Goal: Transaction & Acquisition: Purchase product/service

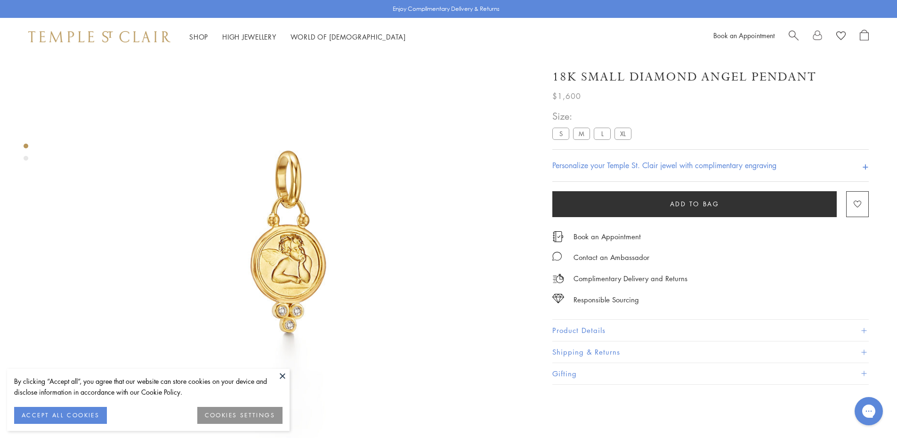
click at [584, 131] on label "M" at bounding box center [581, 134] width 17 height 12
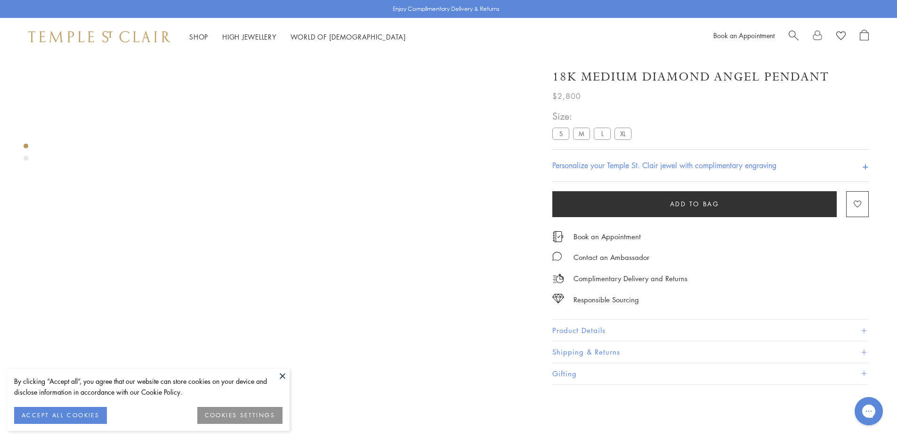
scroll to position [103, 0]
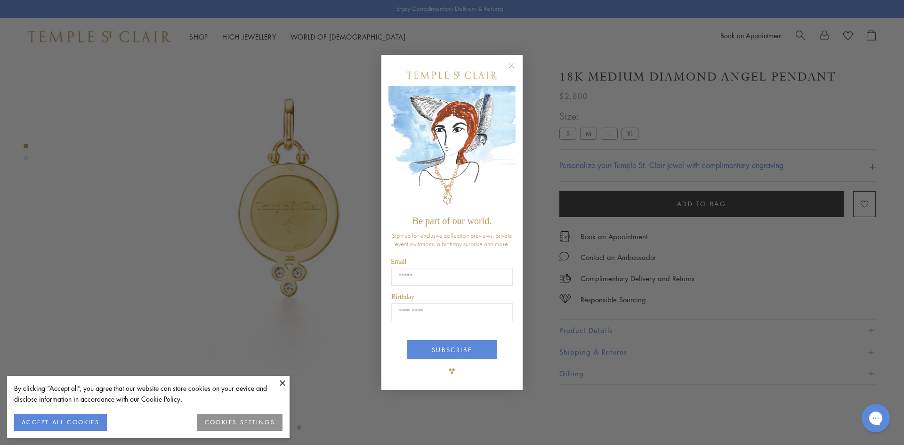
click at [509, 71] on circle "Close dialog" at bounding box center [511, 65] width 11 height 11
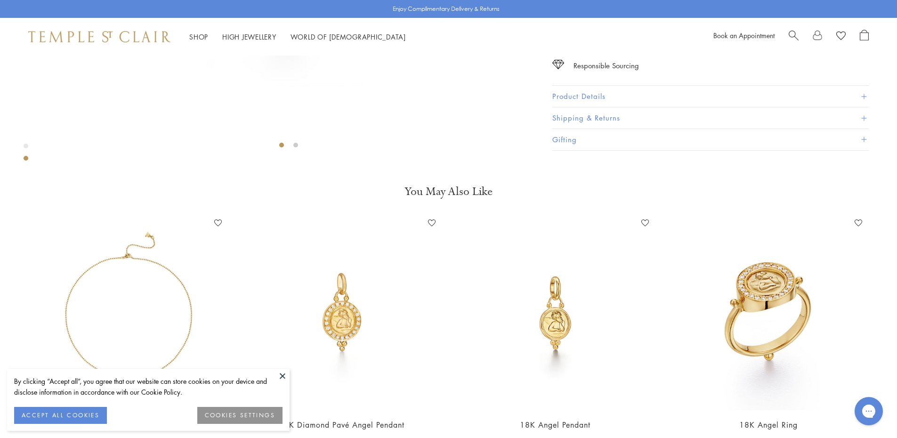
scroll to position [329, 0]
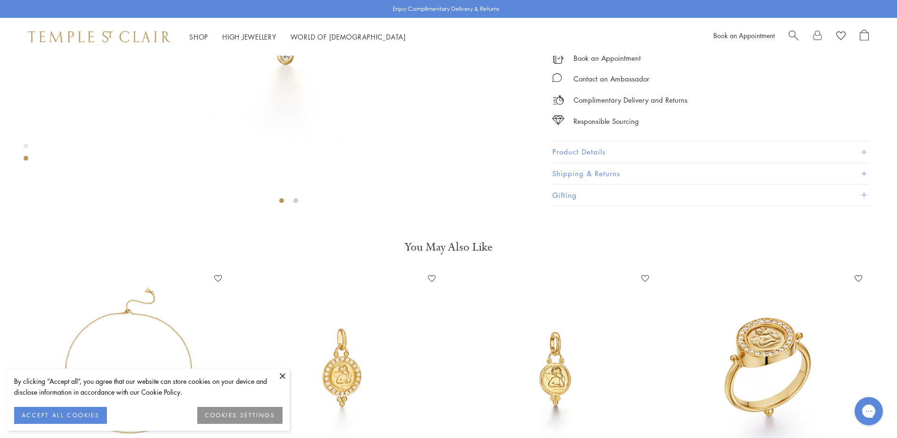
click at [590, 163] on button "Product Details" at bounding box center [710, 152] width 316 height 21
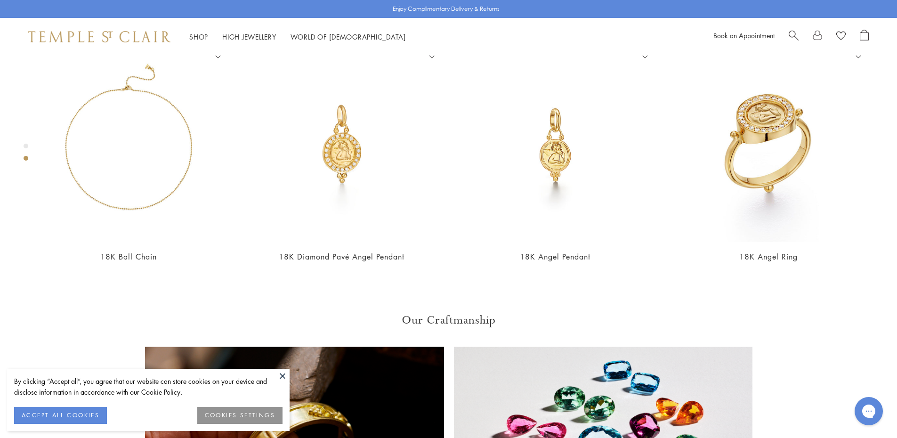
scroll to position [565, 0]
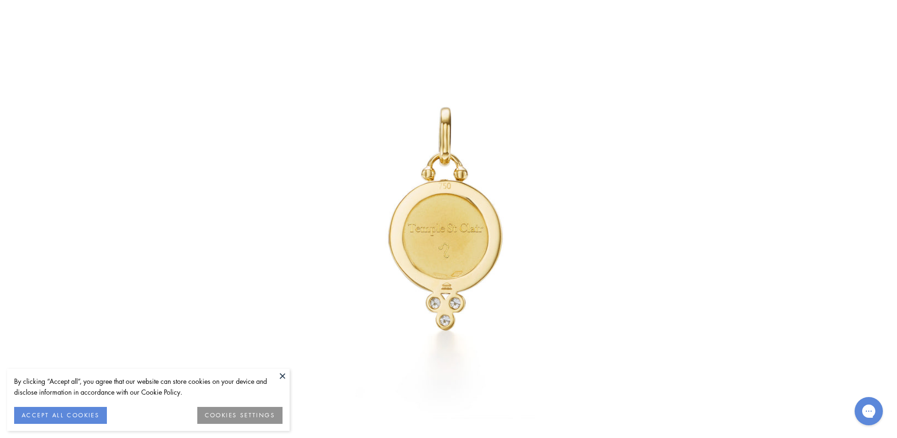
scroll to position [282, 0]
click at [516, 214] on img at bounding box center [448, 219] width 551 height 551
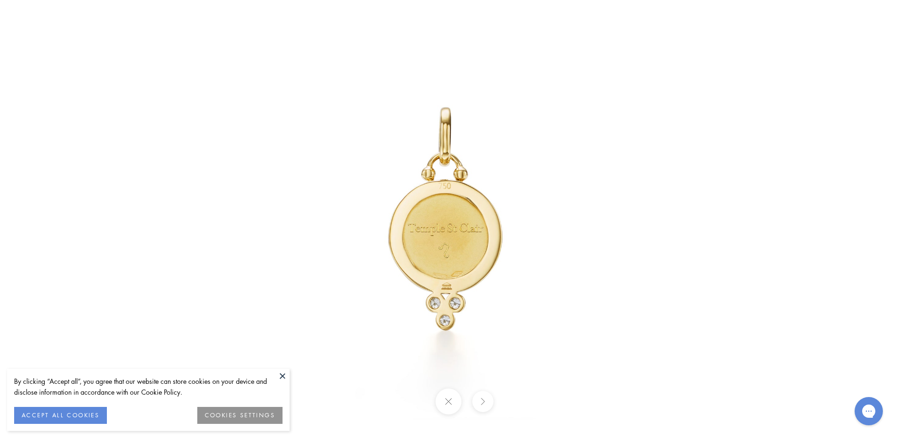
click at [874, 49] on div at bounding box center [448, 219] width 897 height 438
click at [270, 196] on img at bounding box center [448, 219] width 551 height 551
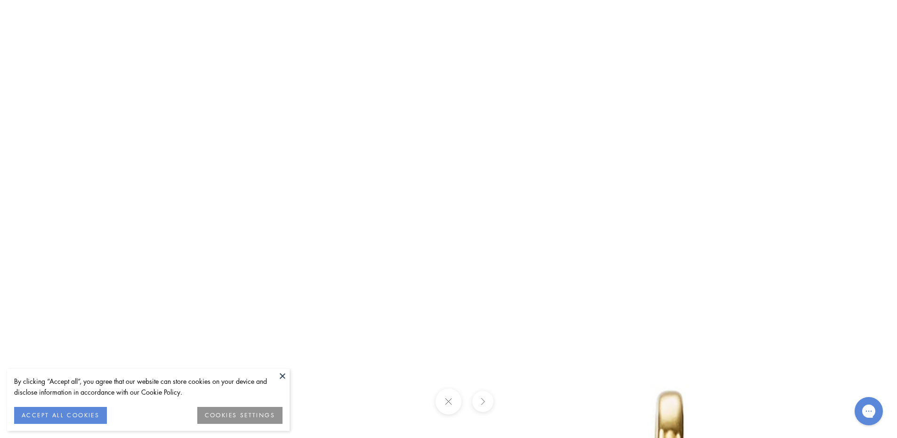
click at [283, 381] on button at bounding box center [282, 376] width 14 height 14
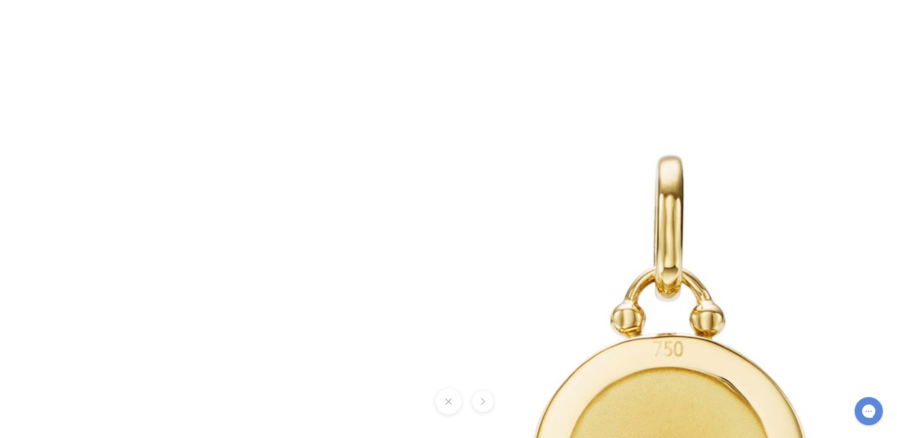
click at [442, 404] on button at bounding box center [448, 401] width 26 height 26
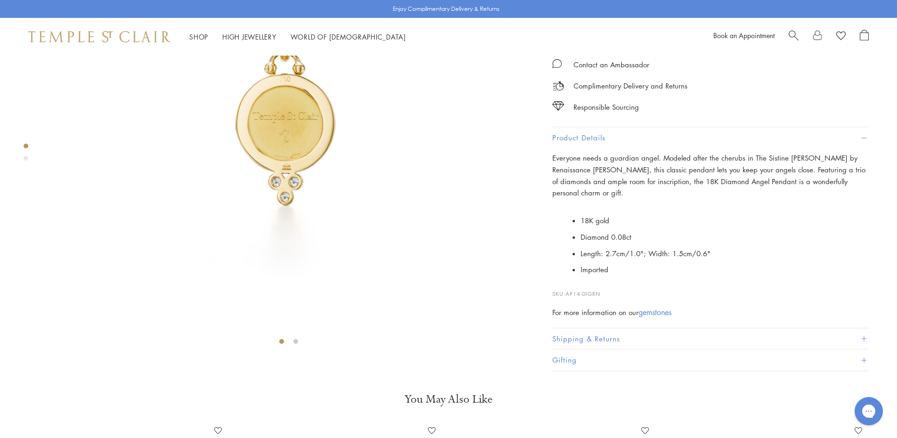
scroll to position [188, 0]
drag, startPoint x: 553, startPoint y: 69, endPoint x: 585, endPoint y: 101, distance: 45.6
copy div "18K Medium Diamond Angel Pendant $2,800"
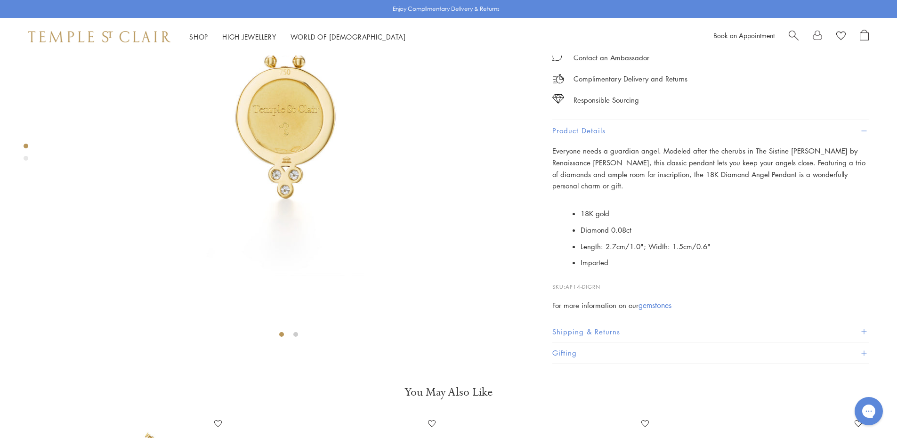
scroll to position [424, 0]
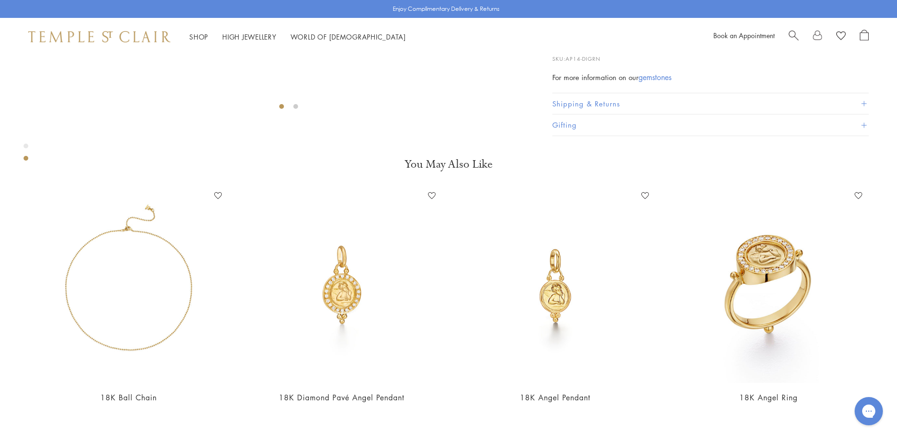
drag, startPoint x: 581, startPoint y: 292, endPoint x: 722, endPoint y: 328, distance: 144.9
click at [722, 43] on ul "18K gold Diamond 0.08ct Length: 2.7cm/1.0"; Width: 1.5cm/0.6" Imported" at bounding box center [724, 9] width 288 height 65
copy ul "18K gold Diamond 0.08ct Length: 2.7cm/1.0"; Width: 1.5cm/0.6""
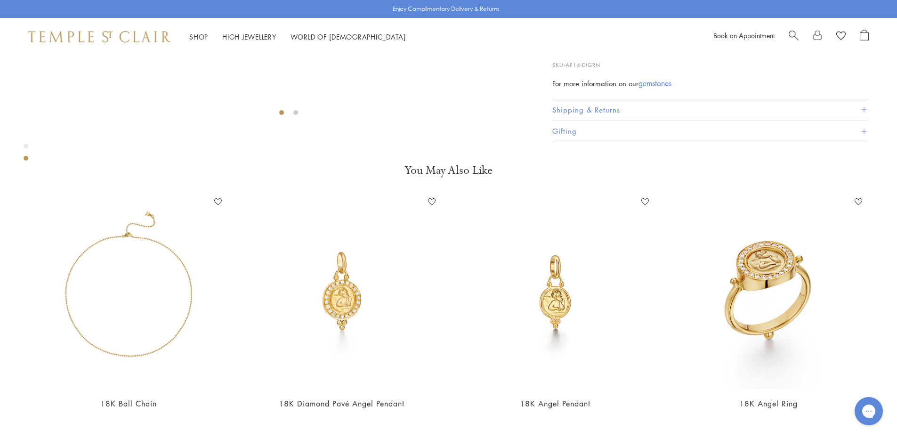
scroll to position [235, 0]
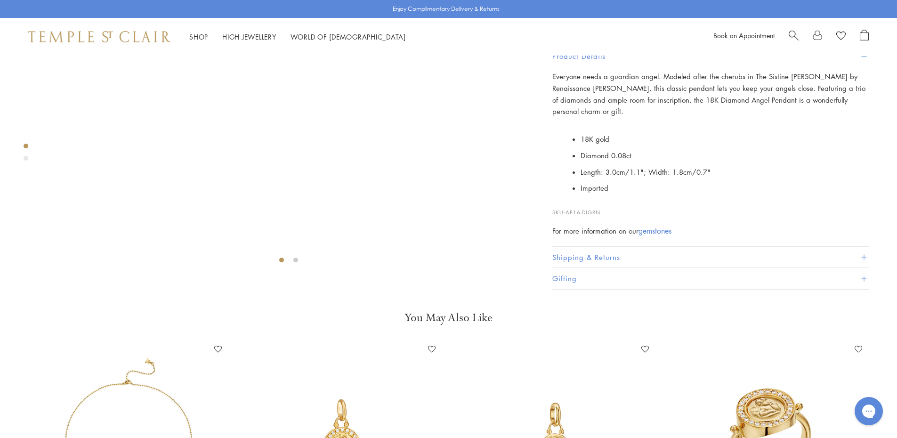
scroll to position [351, 0]
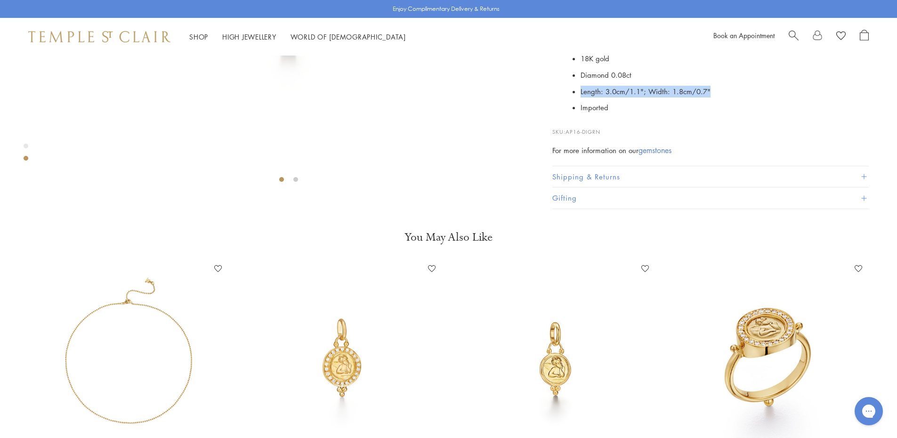
drag, startPoint x: 580, startPoint y: 325, endPoint x: 707, endPoint y: 324, distance: 127.1
click at [707, 116] on ul "18K gold Diamond 0.08ct Length: 3.0cm/1.1"; Width: 1.8cm/0.7" Imported" at bounding box center [717, 82] width 302 height 65
copy li "Length: 3.0cm/1.1"; Width: 1.8cm/0.7""
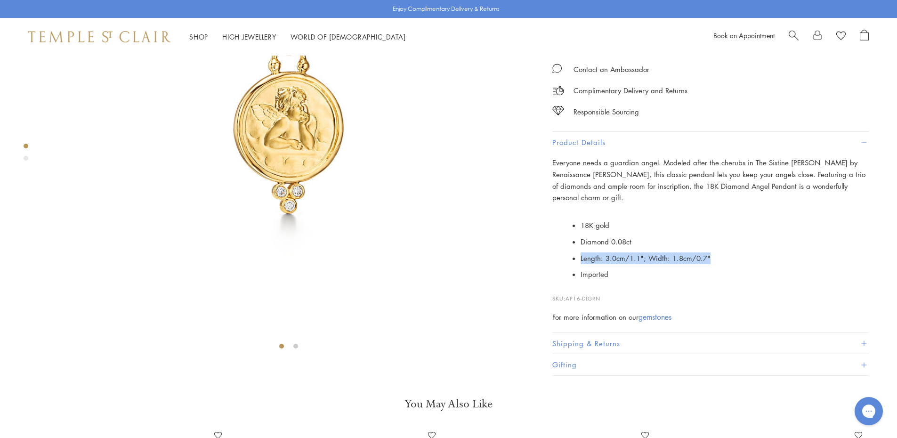
scroll to position [162, 0]
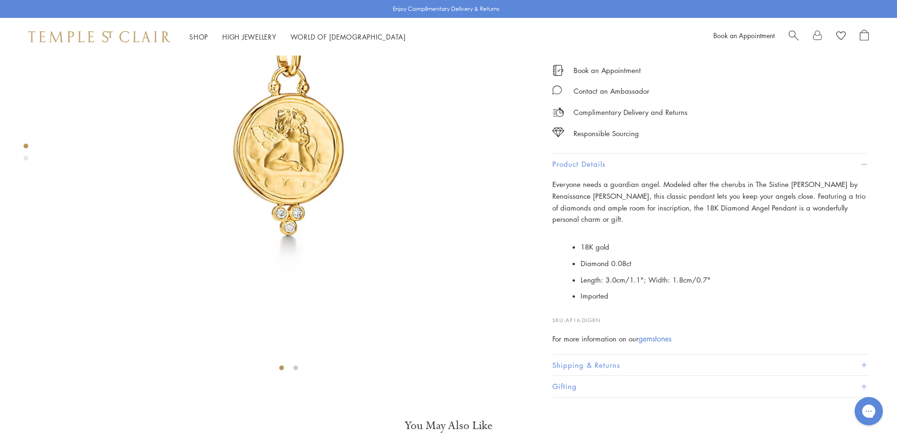
drag, startPoint x: 624, startPoint y: 134, endPoint x: 624, endPoint y: 144, distance: 9.4
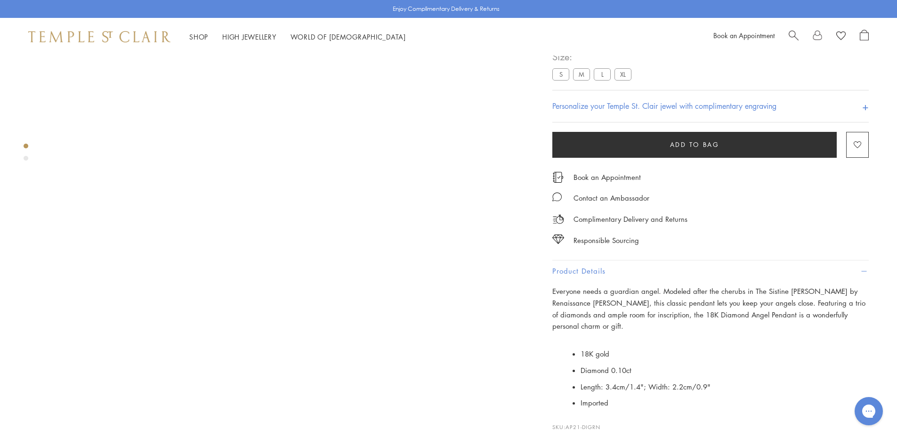
scroll to position [150, 0]
